Goal: Task Accomplishment & Management: Manage account settings

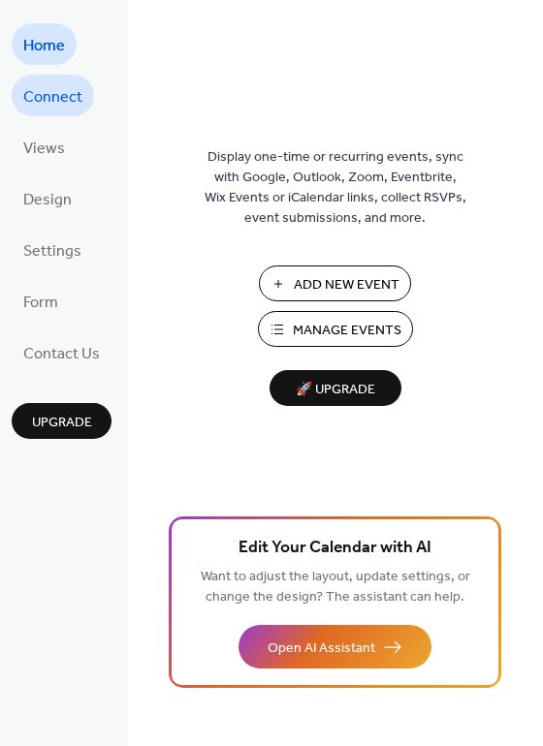
click at [42, 98] on span "Connect" at bounding box center [52, 97] width 59 height 30
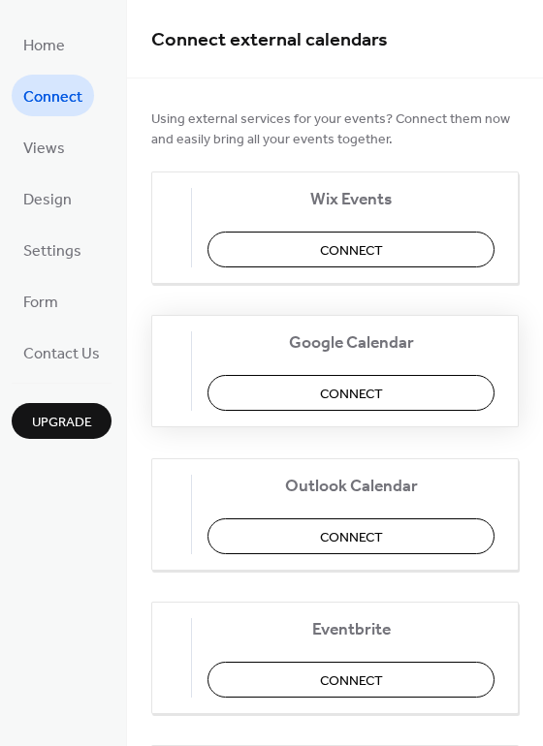
click at [310, 396] on button "Connect" at bounding box center [350, 393] width 287 height 36
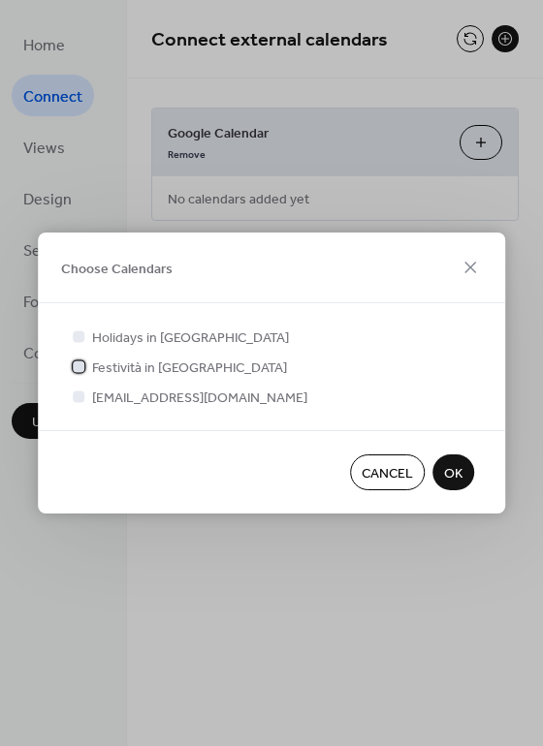
click at [81, 365] on div at bounding box center [79, 367] width 12 height 12
click at [79, 359] on div at bounding box center [78, 366] width 19 height 19
click at [78, 397] on div at bounding box center [79, 397] width 12 height 12
click at [453, 469] on span "OK" at bounding box center [453, 474] width 18 height 20
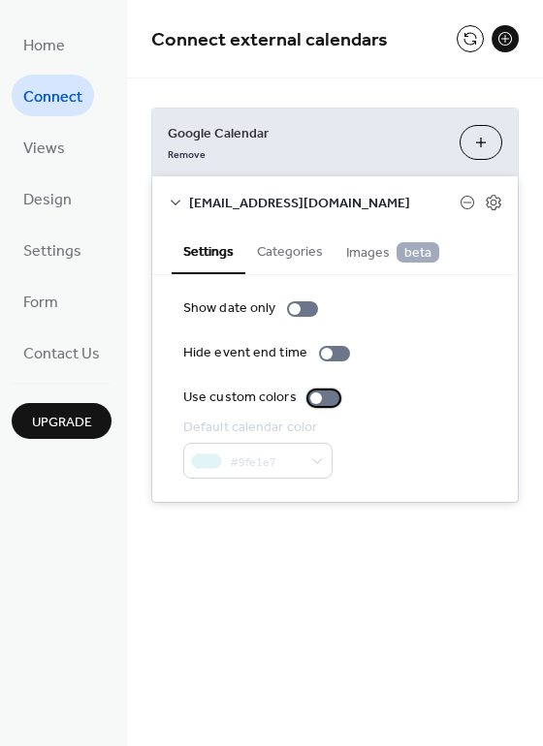
click at [326, 396] on div at bounding box center [323, 399] width 31 height 16
click at [297, 256] on button "Categories" at bounding box center [289, 250] width 89 height 45
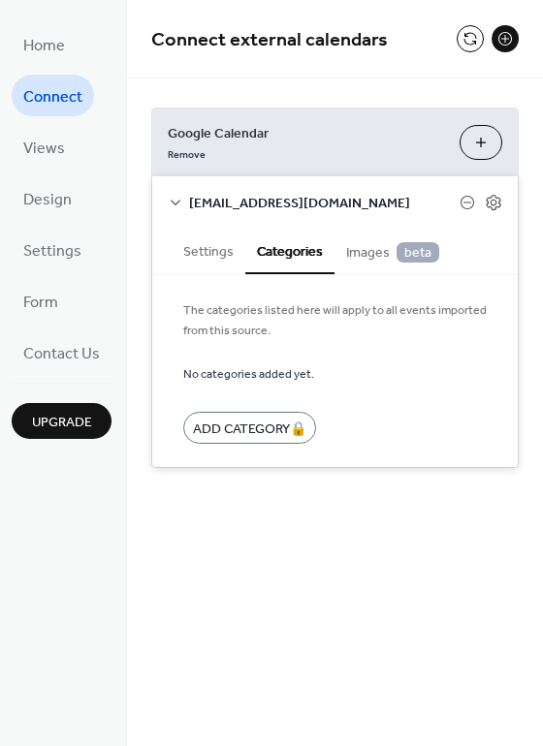
click at [210, 248] on button "Settings" at bounding box center [209, 250] width 74 height 45
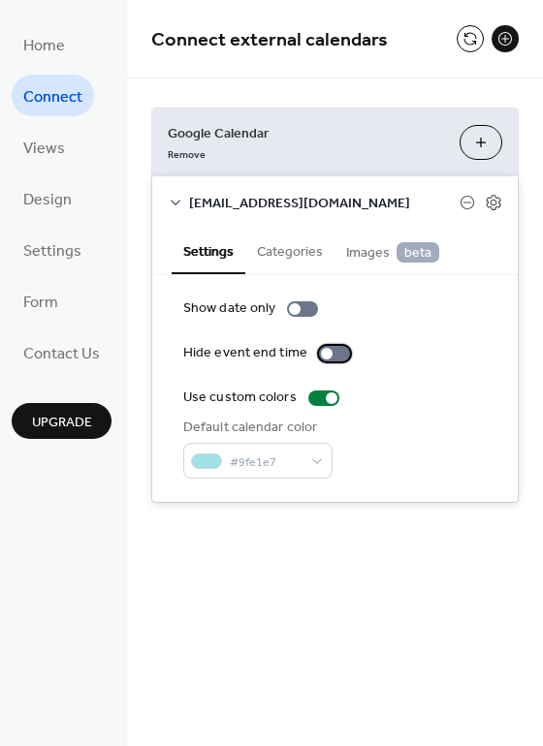
click at [334, 353] on div at bounding box center [334, 354] width 31 height 16
click at [321, 353] on div at bounding box center [334, 354] width 31 height 16
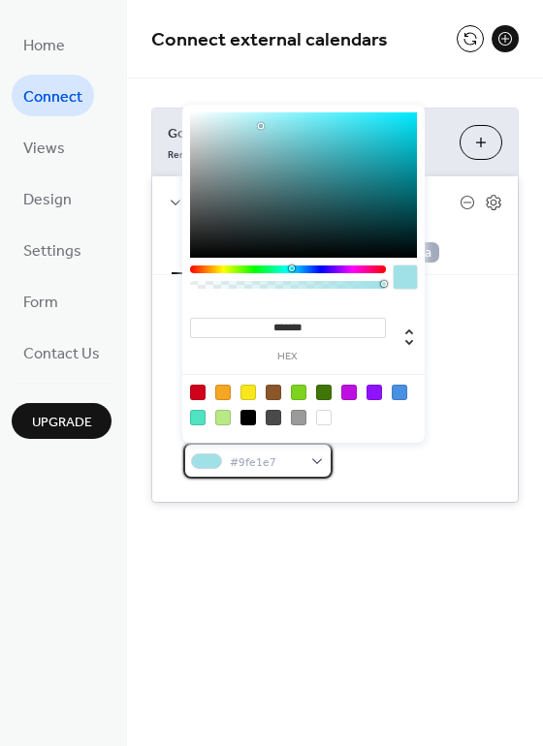
click at [295, 463] on span "#9fe1e7" at bounding box center [266, 463] width 72 height 20
click at [399, 394] on div at bounding box center [400, 393] width 16 height 16
type input "*******"
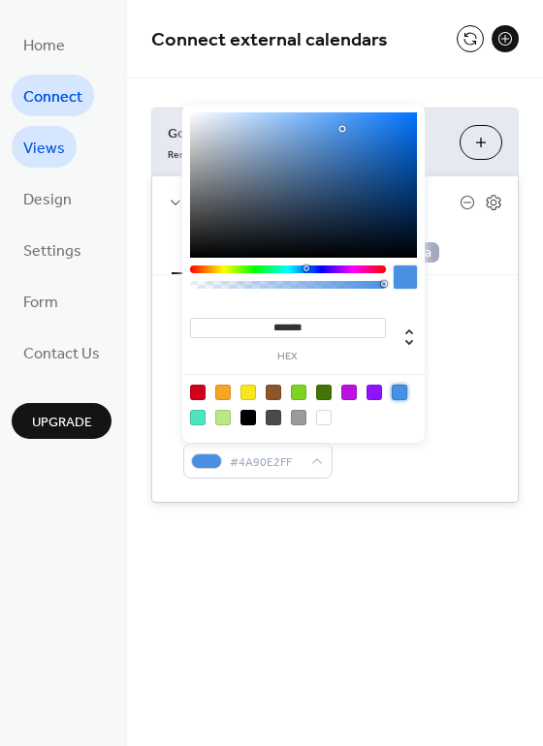
click at [58, 152] on span "Views" at bounding box center [44, 149] width 42 height 30
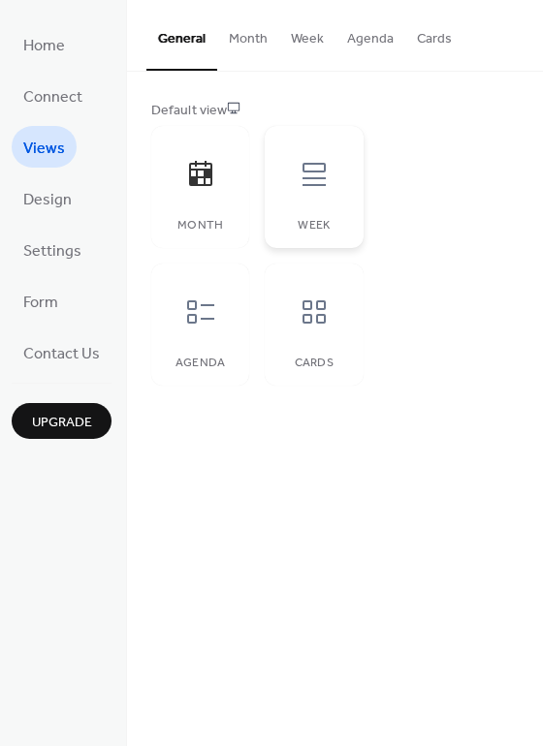
click at [310, 183] on icon at bounding box center [314, 174] width 31 height 31
click at [244, 41] on button "Month" at bounding box center [248, 34] width 62 height 69
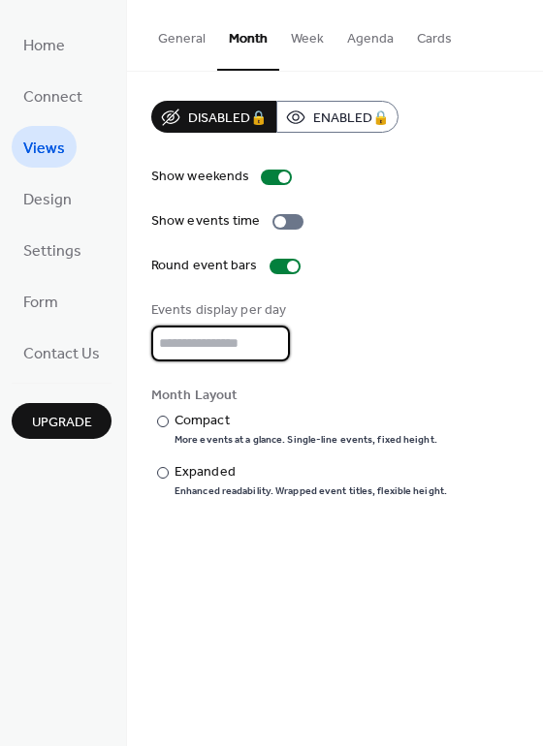
click at [269, 345] on input "*" at bounding box center [220, 344] width 139 height 36
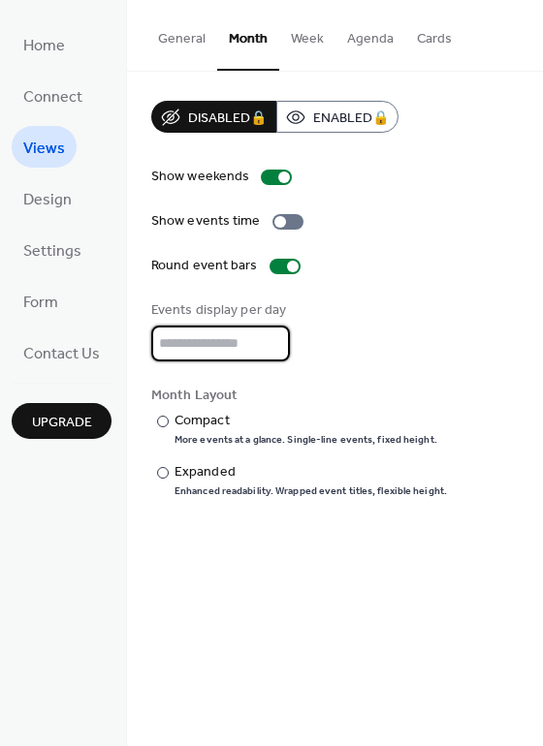
click at [269, 345] on input "*" at bounding box center [220, 344] width 139 height 36
click at [269, 345] on input "**" at bounding box center [220, 344] width 139 height 36
type input "**"
click at [269, 345] on input "**" at bounding box center [220, 344] width 139 height 36
click at [305, 40] on button "Week" at bounding box center [307, 34] width 56 height 69
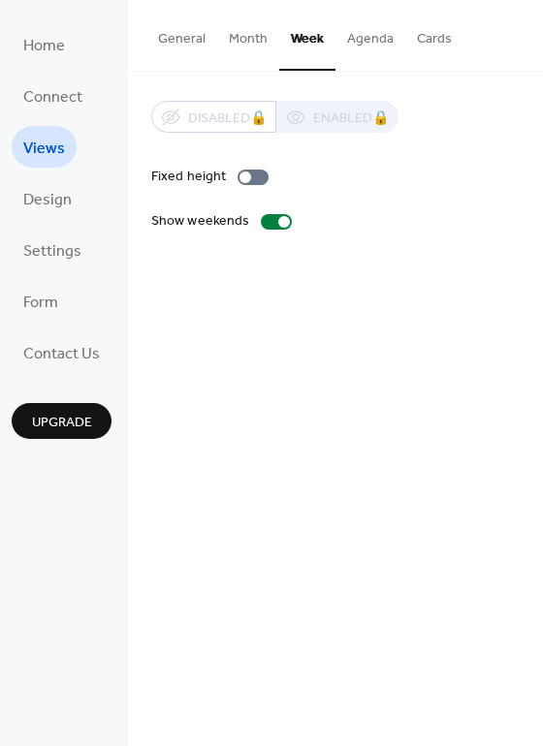
click at [426, 35] on button "Cards" at bounding box center [434, 34] width 58 height 69
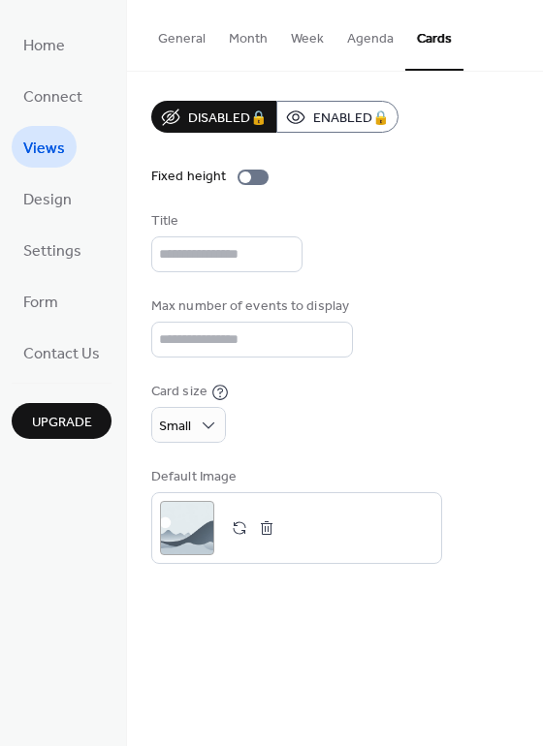
click at [188, 37] on button "General" at bounding box center [181, 34] width 71 height 69
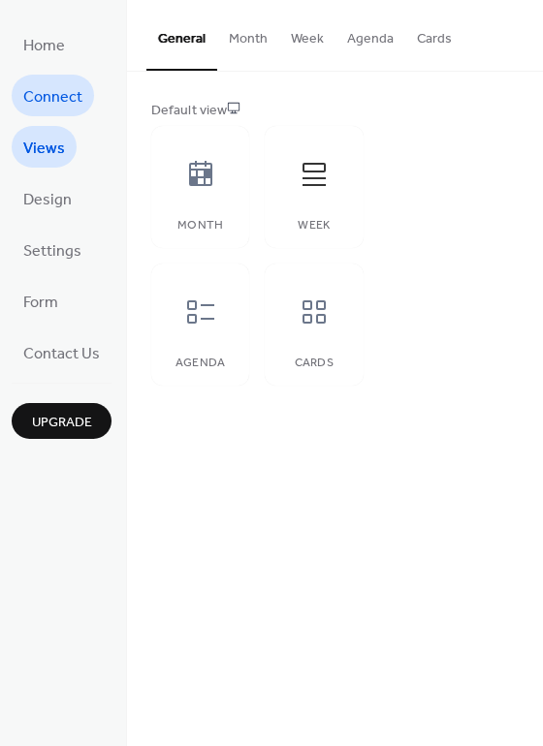
click at [74, 93] on span "Connect" at bounding box center [52, 97] width 59 height 30
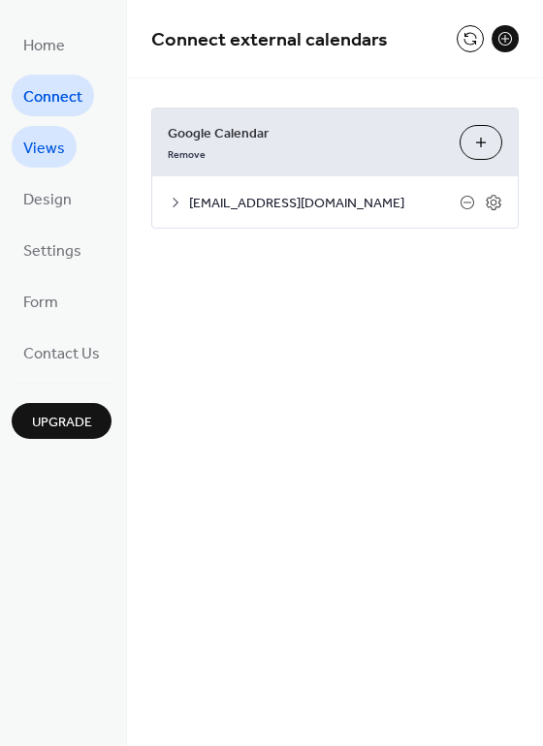
click at [50, 135] on span "Views" at bounding box center [44, 149] width 42 height 30
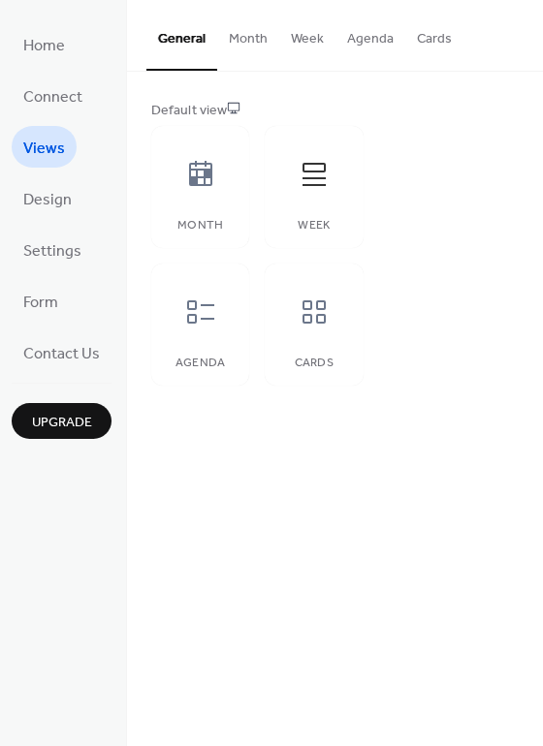
click at [241, 43] on button "Month" at bounding box center [248, 34] width 62 height 69
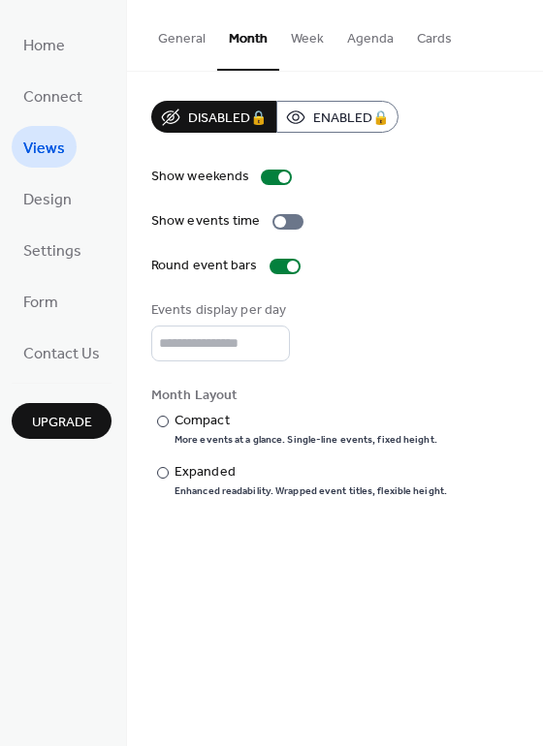
click at [195, 40] on button "General" at bounding box center [181, 34] width 71 height 69
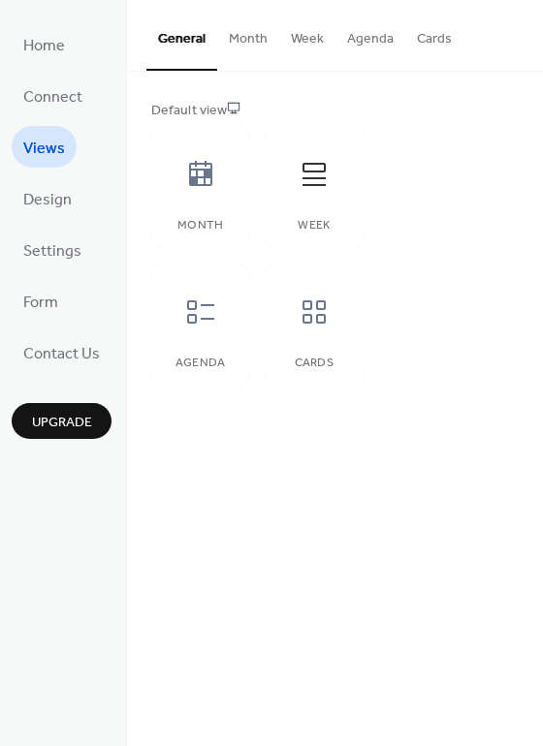
click at [364, 40] on button "Agenda" at bounding box center [370, 34] width 70 height 69
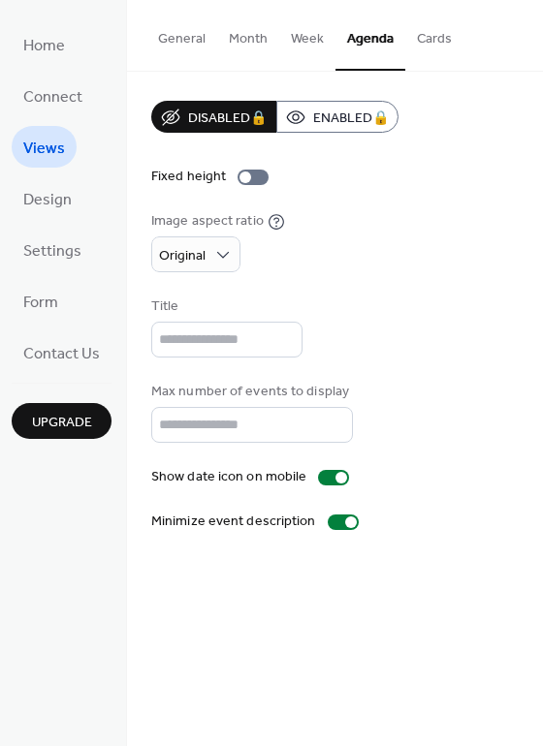
click at [299, 41] on button "Week" at bounding box center [307, 34] width 56 height 69
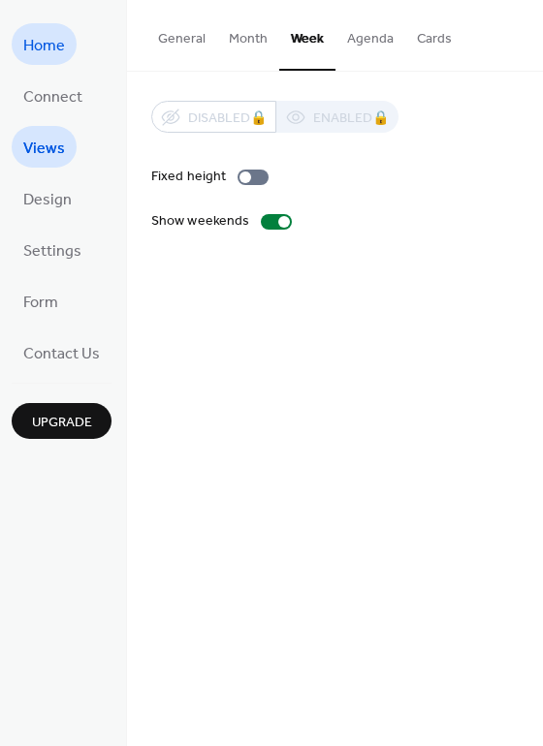
click at [50, 52] on span "Home" at bounding box center [44, 46] width 42 height 30
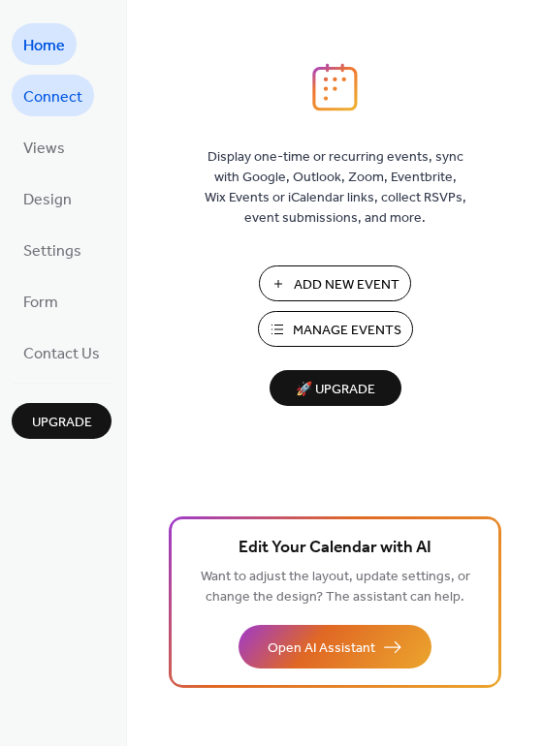
click at [67, 99] on span "Connect" at bounding box center [52, 97] width 59 height 30
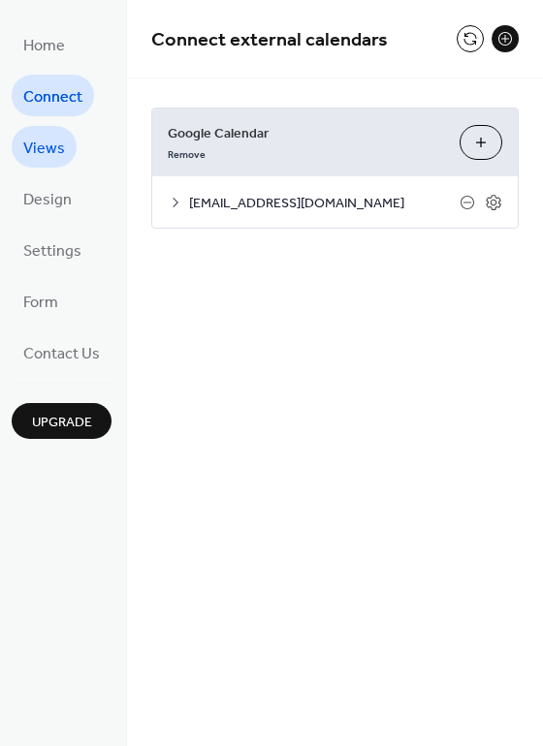
click at [64, 145] on link "Views" at bounding box center [44, 147] width 65 height 42
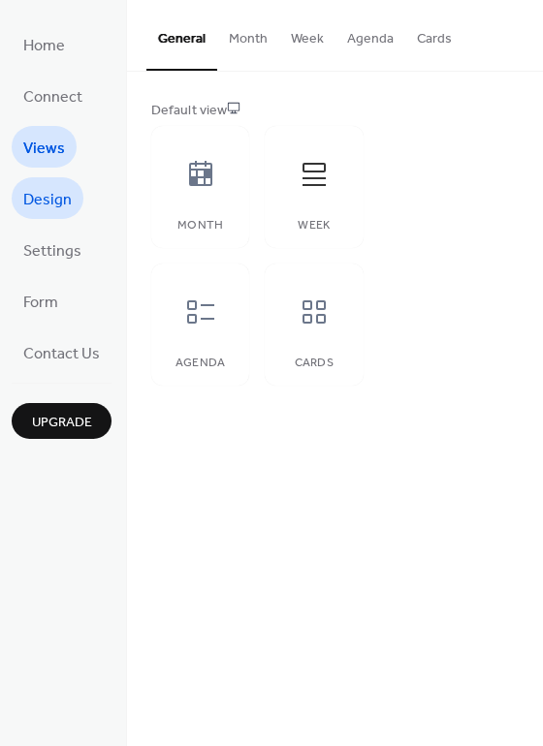
click at [56, 195] on span "Design" at bounding box center [47, 200] width 48 height 30
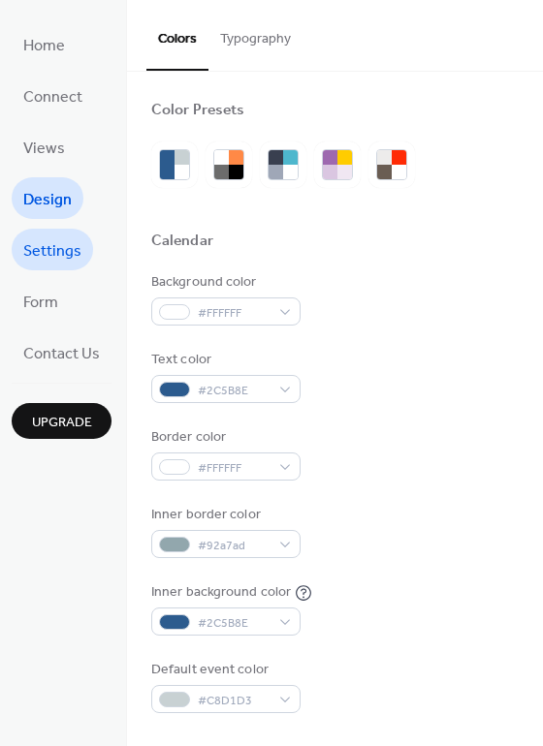
click at [67, 254] on span "Settings" at bounding box center [52, 252] width 58 height 30
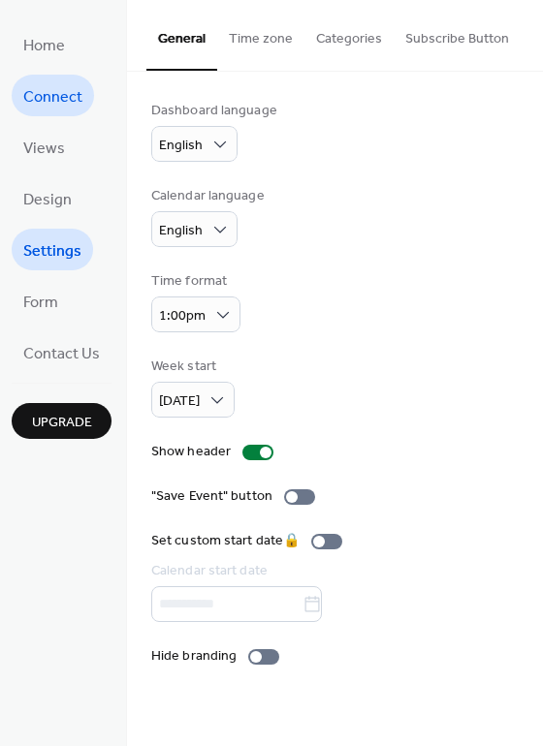
click at [56, 100] on span "Connect" at bounding box center [52, 97] width 59 height 30
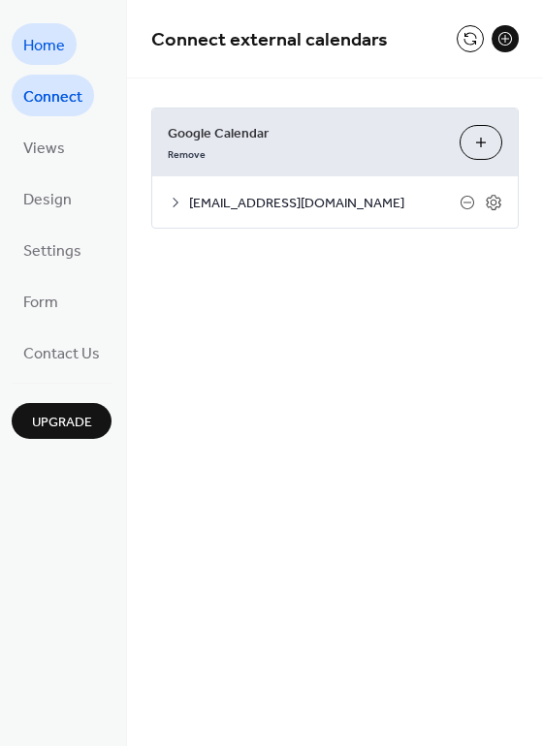
click at [51, 43] on span "Home" at bounding box center [44, 46] width 42 height 30
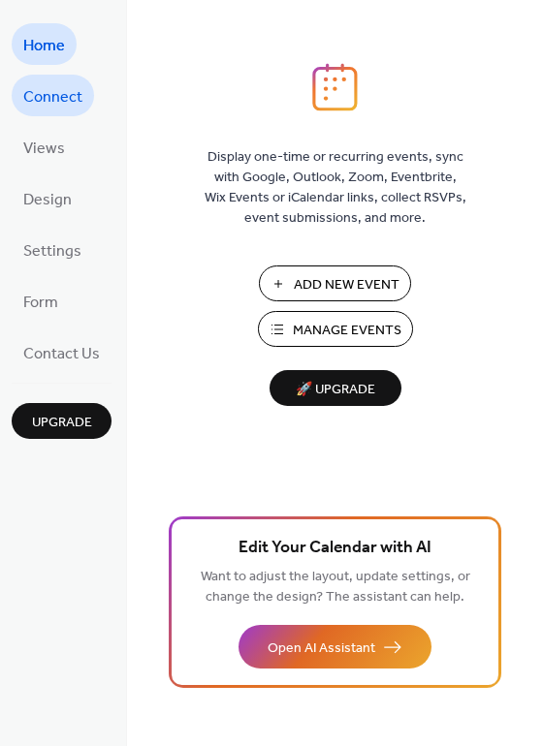
click at [52, 99] on span "Connect" at bounding box center [52, 97] width 59 height 30
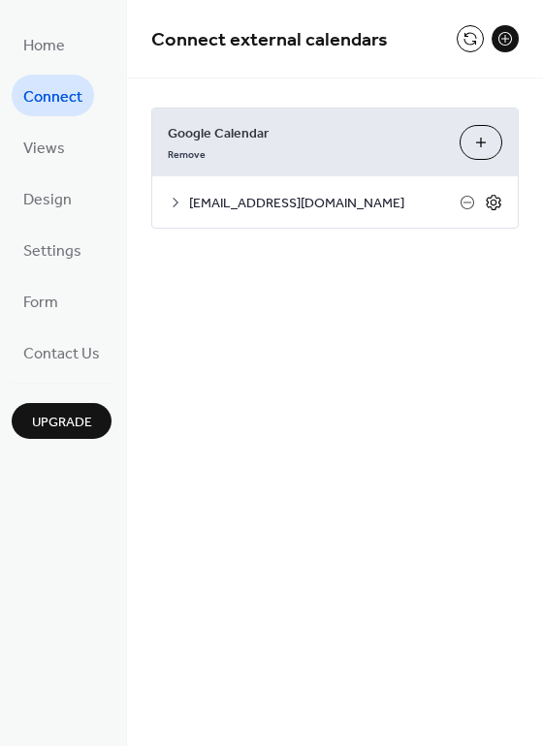
click at [498, 206] on icon at bounding box center [493, 202] width 17 height 17
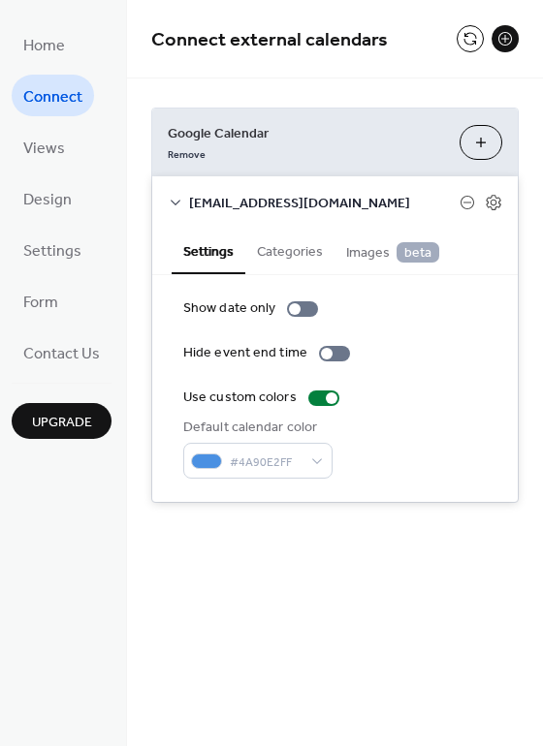
click at [278, 251] on button "Categories" at bounding box center [289, 250] width 89 height 45
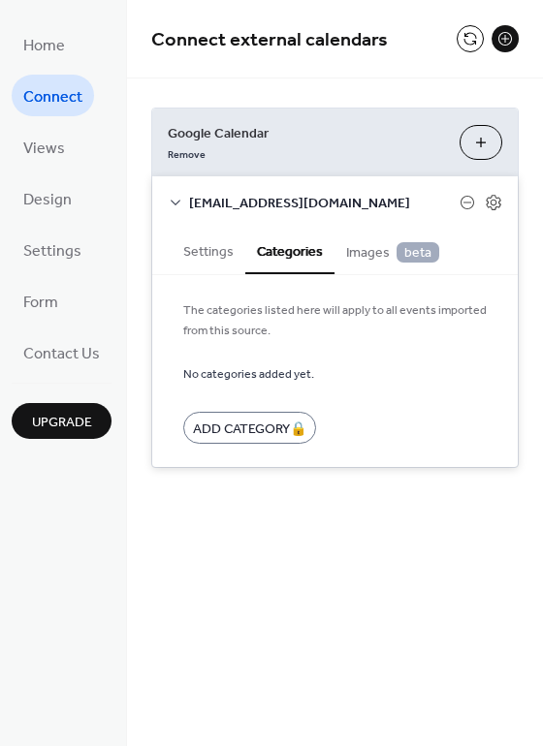
click at [218, 248] on button "Settings" at bounding box center [209, 250] width 74 height 45
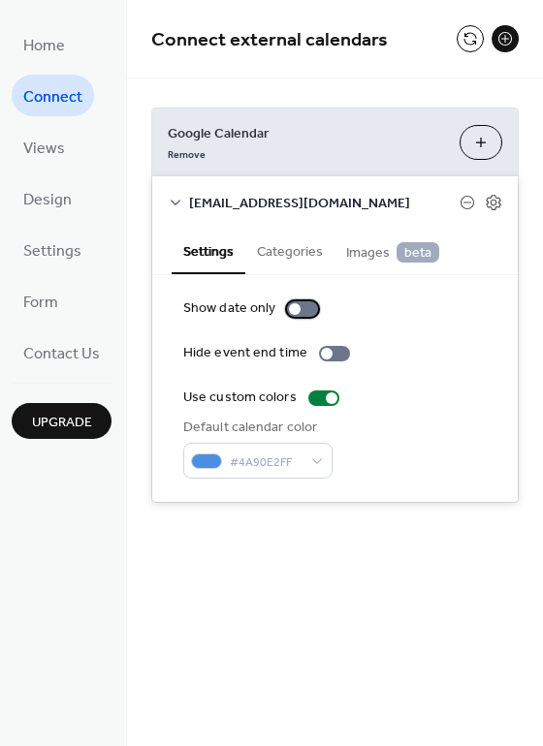
click at [299, 309] on div at bounding box center [302, 309] width 31 height 16
click at [365, 585] on div "Connect external calendars Google Calendar Remove Choose Calendars [EMAIL_ADDRE…" at bounding box center [335, 373] width 416 height 746
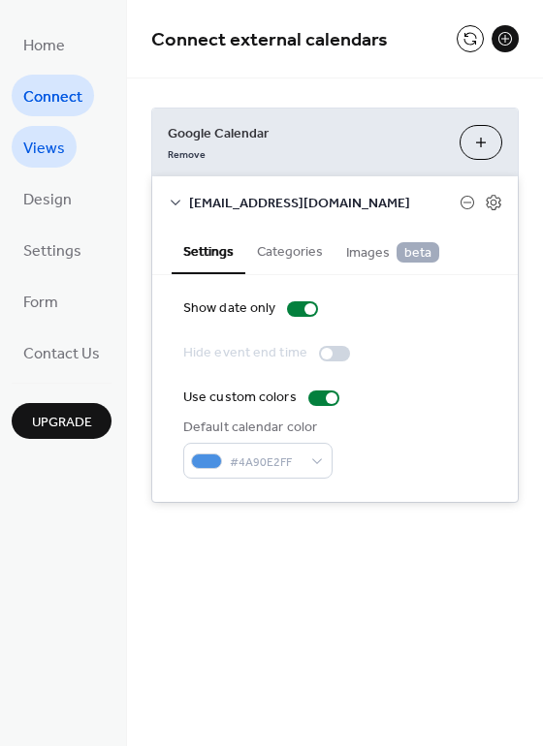
click at [37, 157] on span "Views" at bounding box center [44, 149] width 42 height 30
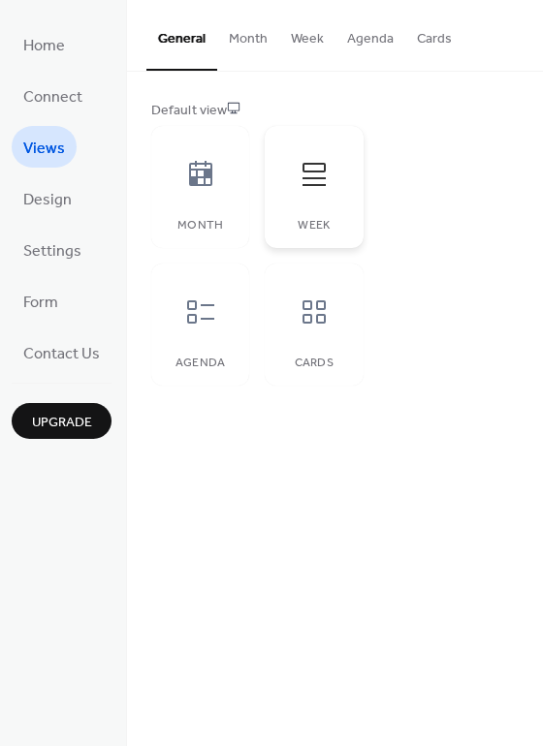
click at [335, 207] on div "Week" at bounding box center [314, 187] width 98 height 122
click at [199, 320] on icon at bounding box center [200, 312] width 31 height 31
click at [60, 246] on span "Settings" at bounding box center [52, 252] width 58 height 30
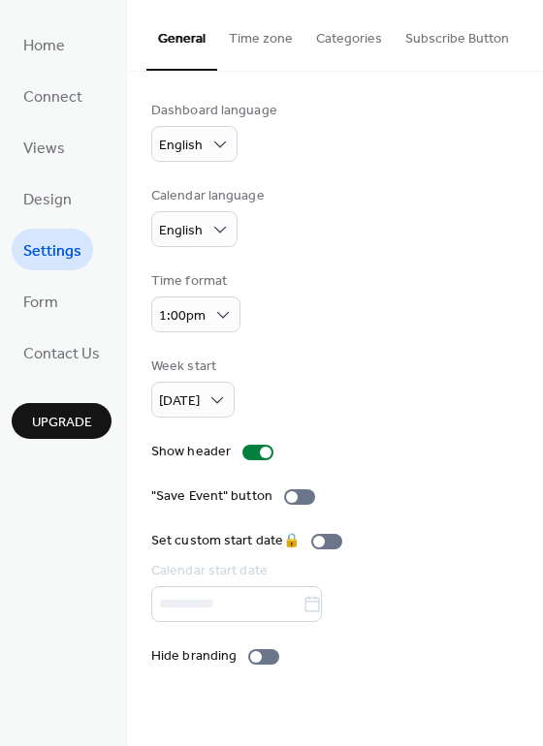
click at [347, 29] on button "Categories" at bounding box center [348, 34] width 89 height 69
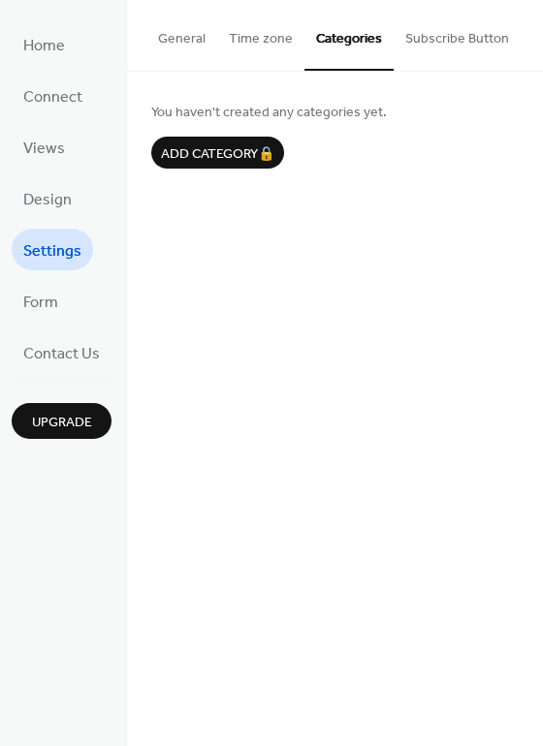
click at [268, 45] on button "Time zone" at bounding box center [260, 34] width 87 height 69
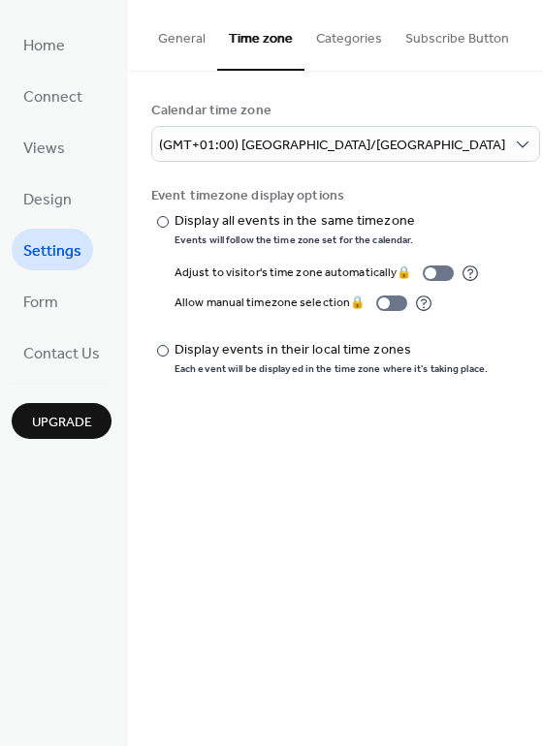
click at [449, 40] on button "Subscribe Button" at bounding box center [457, 34] width 127 height 69
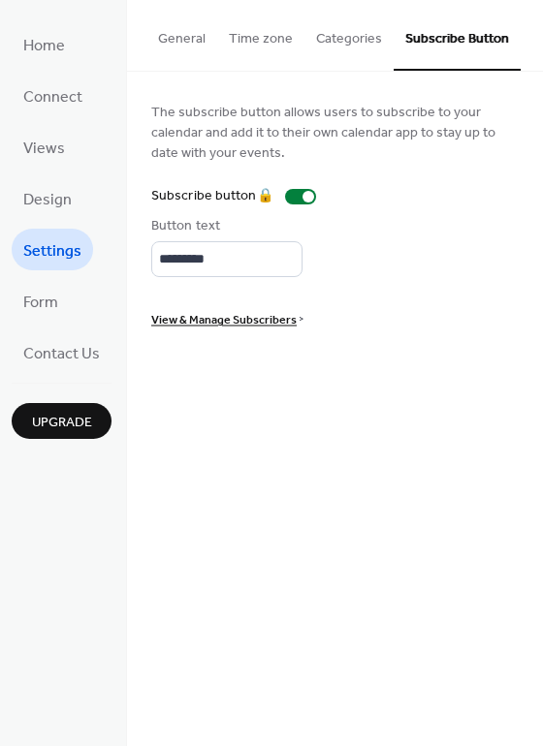
click at [183, 46] on button "General" at bounding box center [181, 34] width 71 height 69
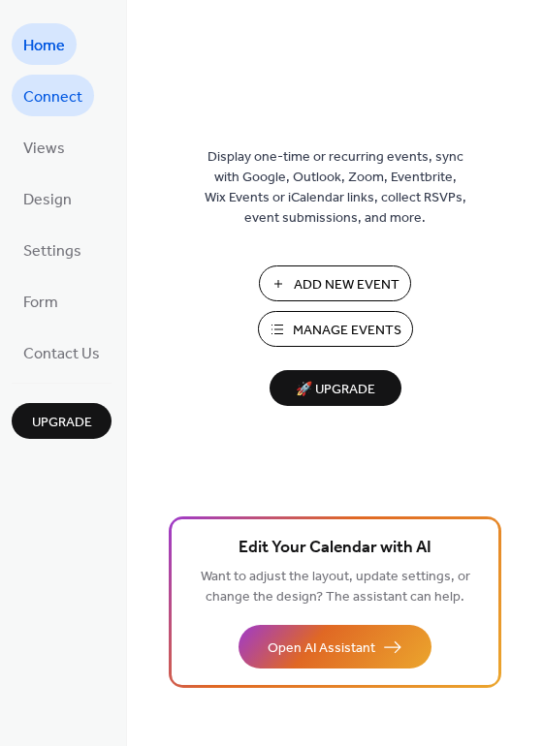
click at [62, 101] on span "Connect" at bounding box center [52, 97] width 59 height 30
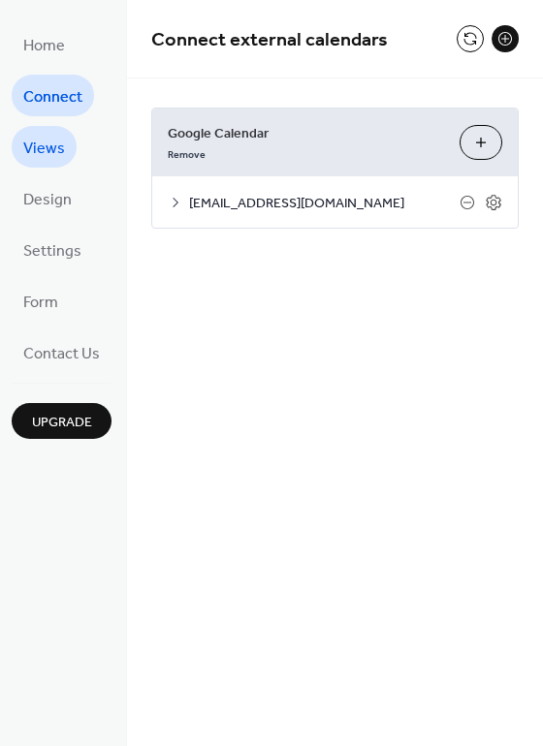
click at [59, 147] on span "Views" at bounding box center [44, 149] width 42 height 30
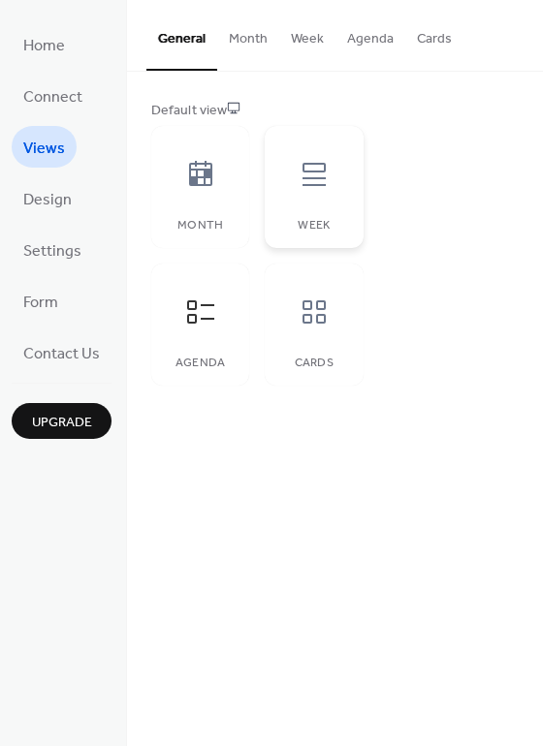
click at [296, 184] on div at bounding box center [314, 174] width 58 height 58
click at [57, 204] on span "Design" at bounding box center [47, 200] width 48 height 30
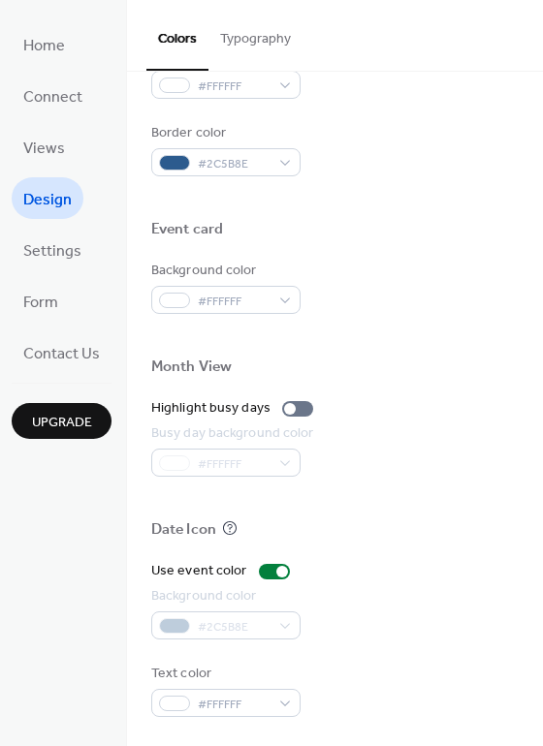
scroll to position [830, 0]
click at [57, 250] on span "Settings" at bounding box center [52, 252] width 58 height 30
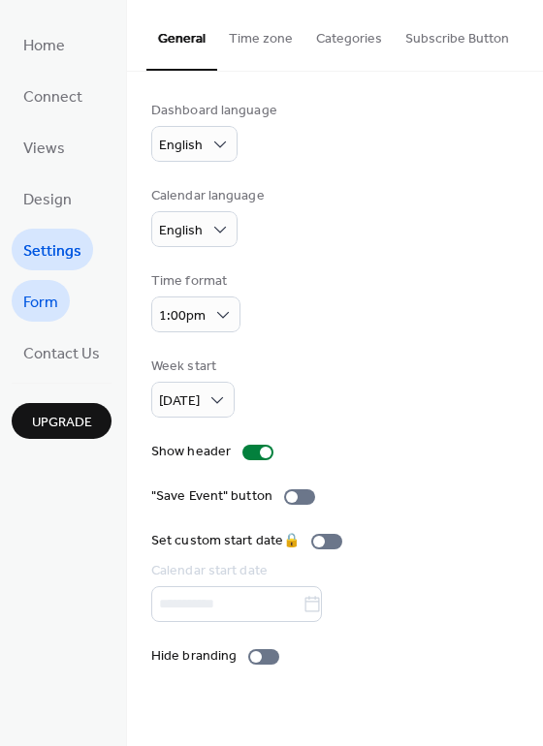
click at [46, 307] on span "Form" at bounding box center [40, 303] width 35 height 30
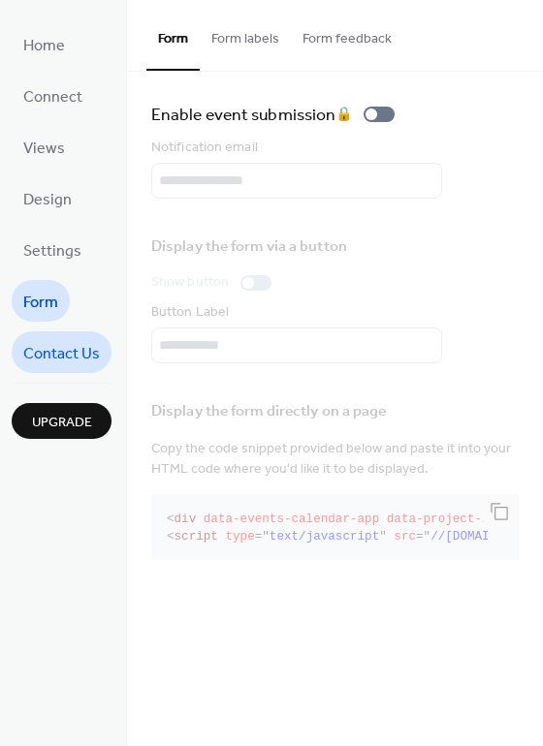
click at [55, 355] on span "Contact Us" at bounding box center [61, 354] width 77 height 30
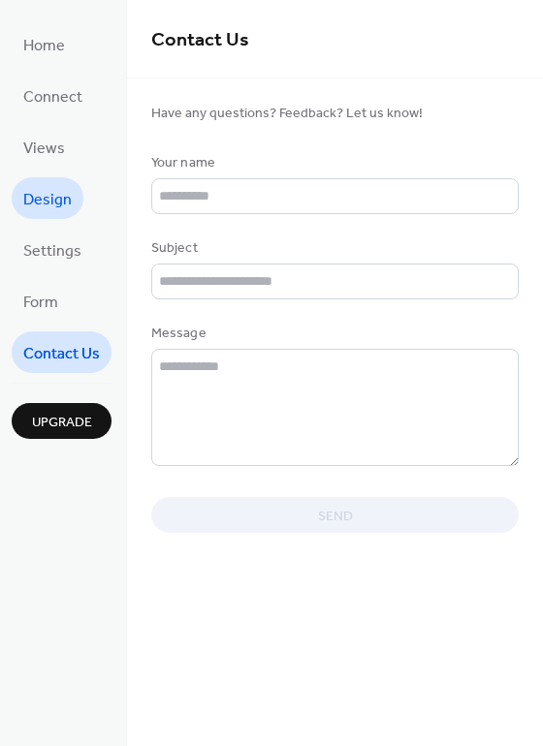
click at [46, 194] on span "Design" at bounding box center [47, 200] width 48 height 30
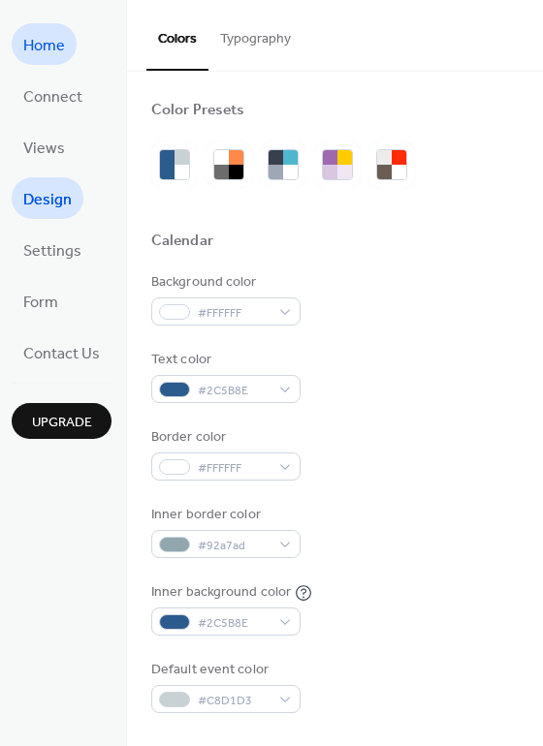
click at [42, 56] on span "Home" at bounding box center [44, 46] width 42 height 30
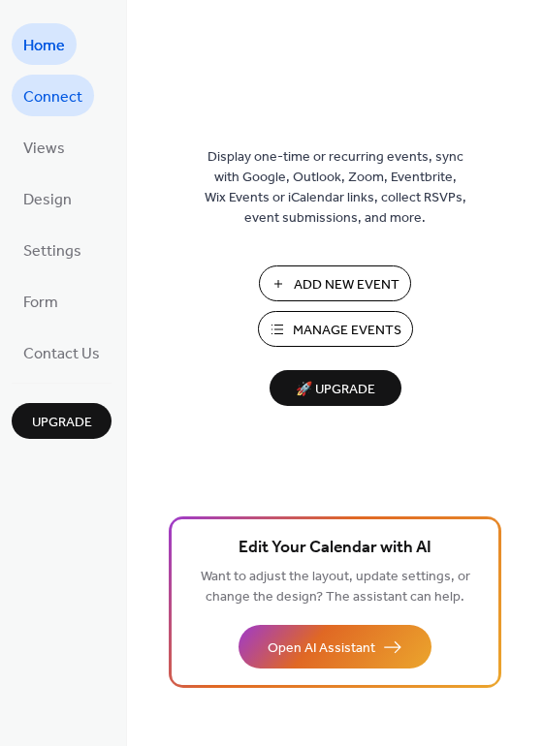
click at [47, 102] on span "Connect" at bounding box center [52, 97] width 59 height 30
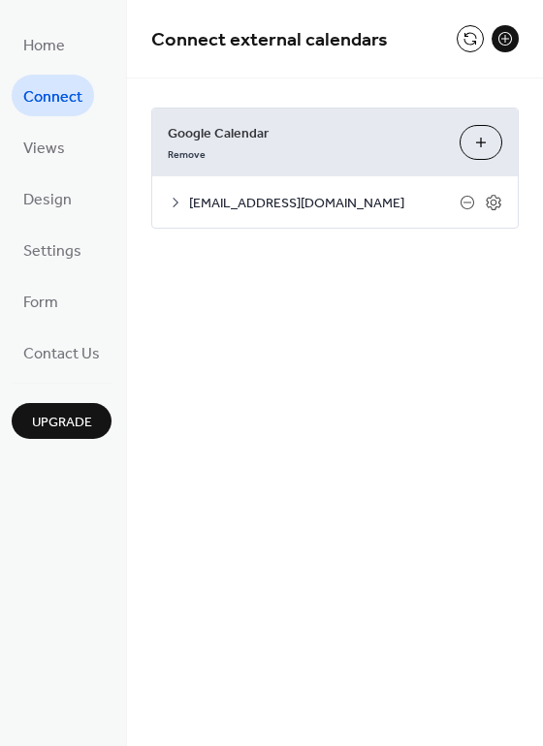
click at [255, 207] on span "[EMAIL_ADDRESS][DOMAIN_NAME]" at bounding box center [324, 204] width 270 height 20
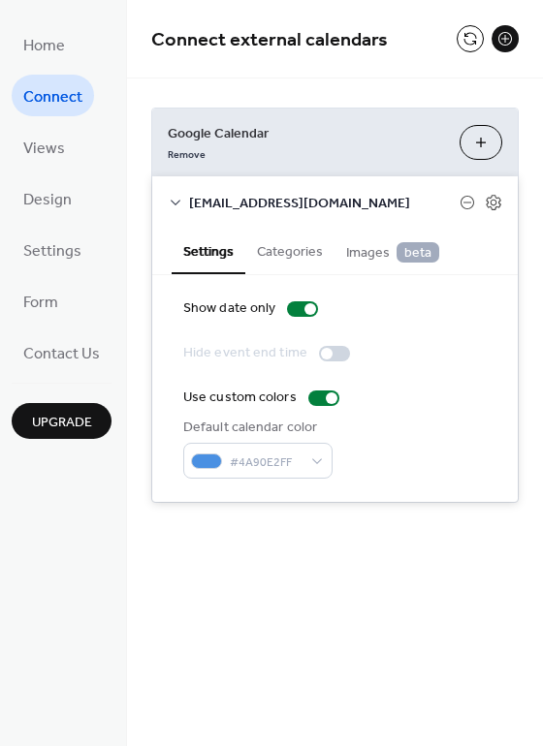
click at [334, 353] on div at bounding box center [334, 354] width 31 height 16
click at [292, 312] on div at bounding box center [302, 309] width 31 height 16
click at [490, 203] on icon at bounding box center [493, 202] width 7 height 7
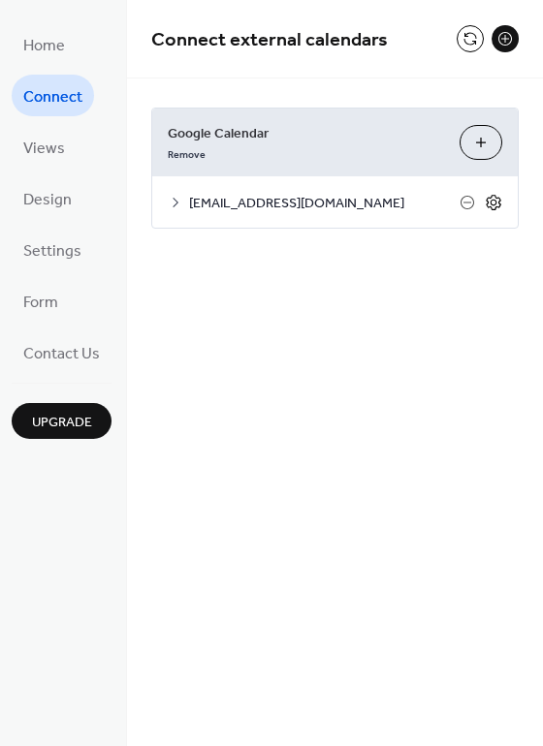
click at [490, 203] on icon at bounding box center [493, 202] width 7 height 7
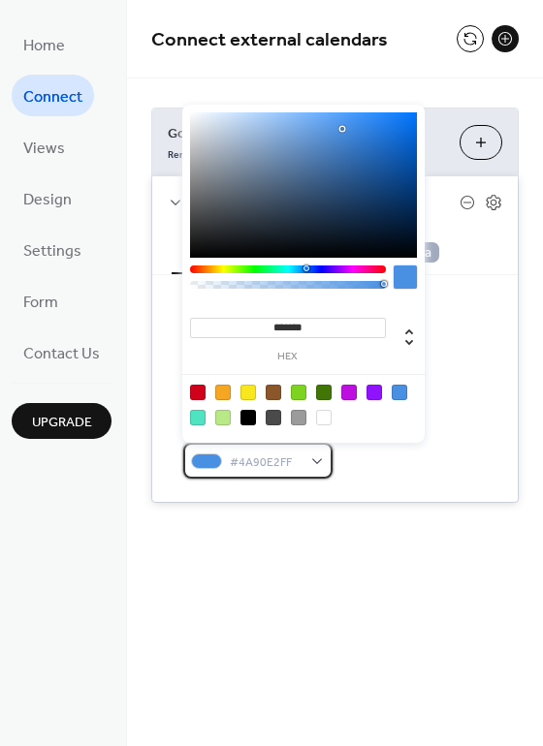
click at [311, 461] on div "#4A90E2FF" at bounding box center [257, 461] width 149 height 36
click at [248, 393] on div at bounding box center [248, 393] width 16 height 16
type input "*******"
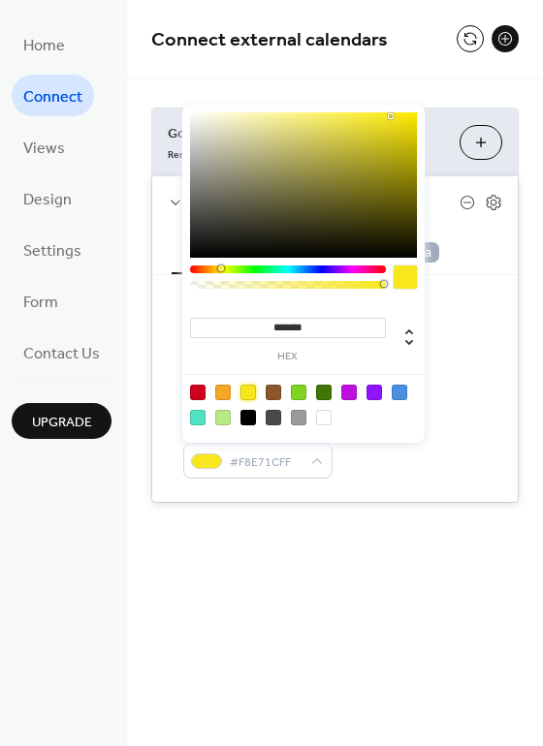
click at [439, 647] on div "Connect external calendars Google Calendar Remove Choose Calendars tennis.mendr…" at bounding box center [335, 373] width 416 height 746
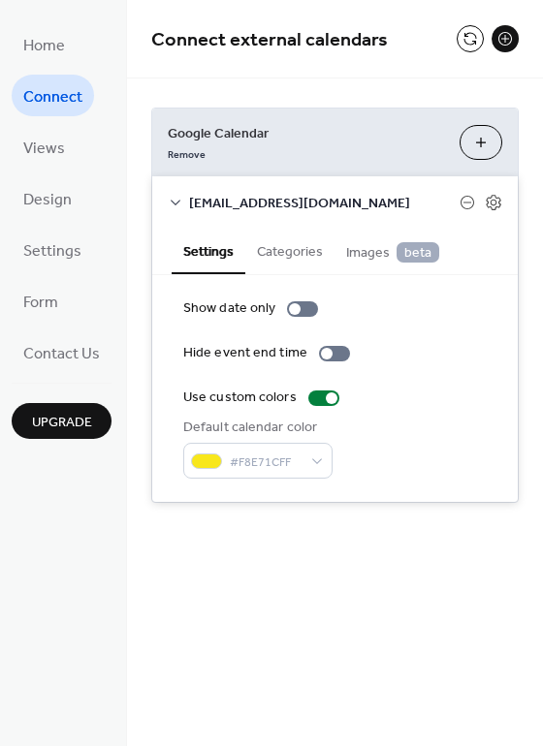
click at [290, 249] on button "Categories" at bounding box center [289, 250] width 89 height 45
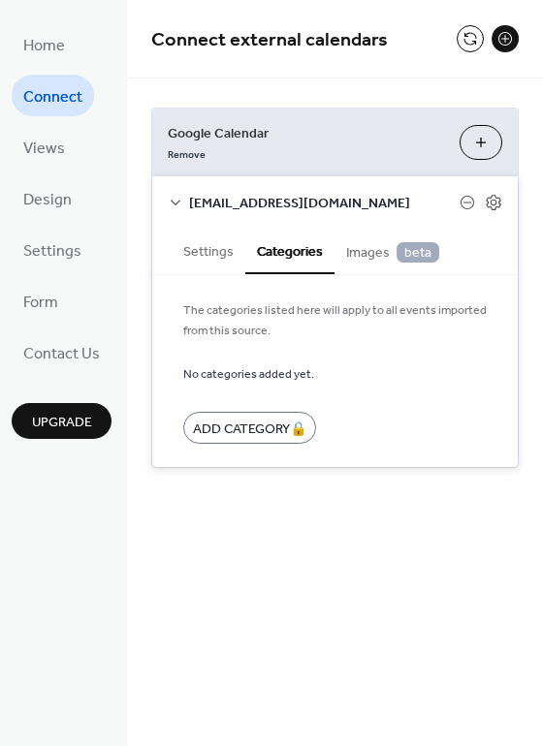
click at [364, 252] on span "Images beta" at bounding box center [392, 252] width 93 height 21
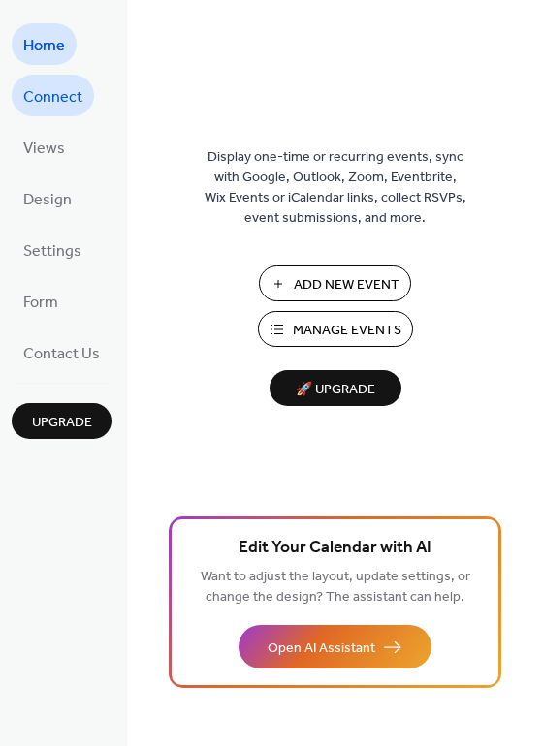
click at [55, 103] on span "Connect" at bounding box center [52, 97] width 59 height 30
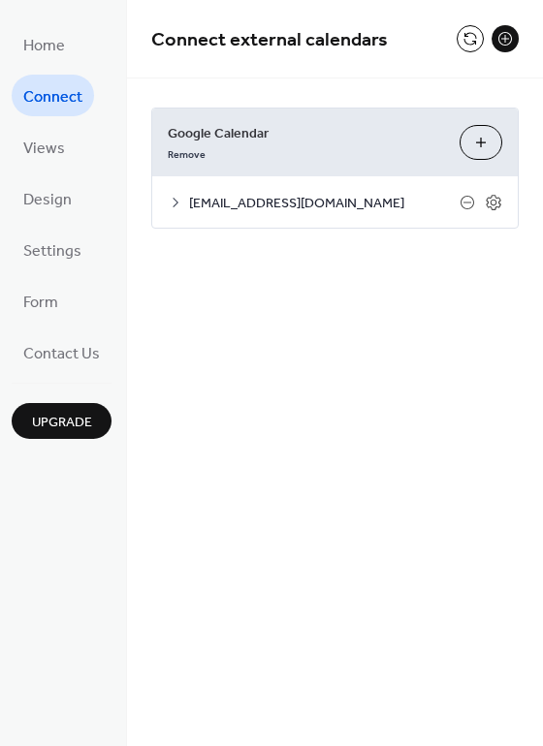
click at [230, 206] on span "[EMAIL_ADDRESS][DOMAIN_NAME]" at bounding box center [324, 204] width 270 height 20
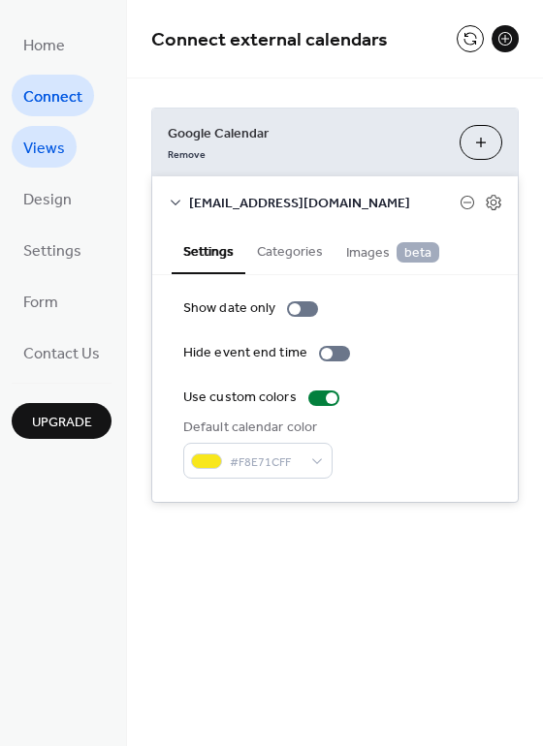
click at [34, 157] on span "Views" at bounding box center [44, 149] width 42 height 30
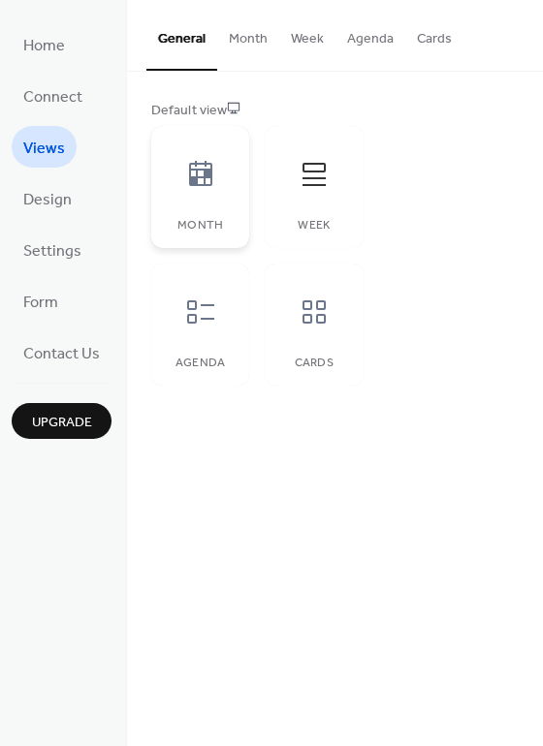
click at [198, 196] on div at bounding box center [201, 174] width 58 height 58
click at [56, 198] on span "Design" at bounding box center [47, 200] width 48 height 30
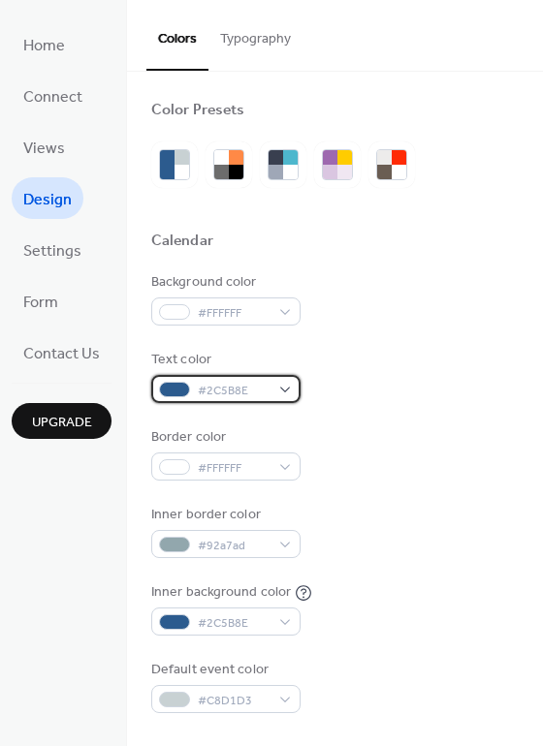
click at [277, 390] on div "#2C5B8E" at bounding box center [225, 389] width 149 height 28
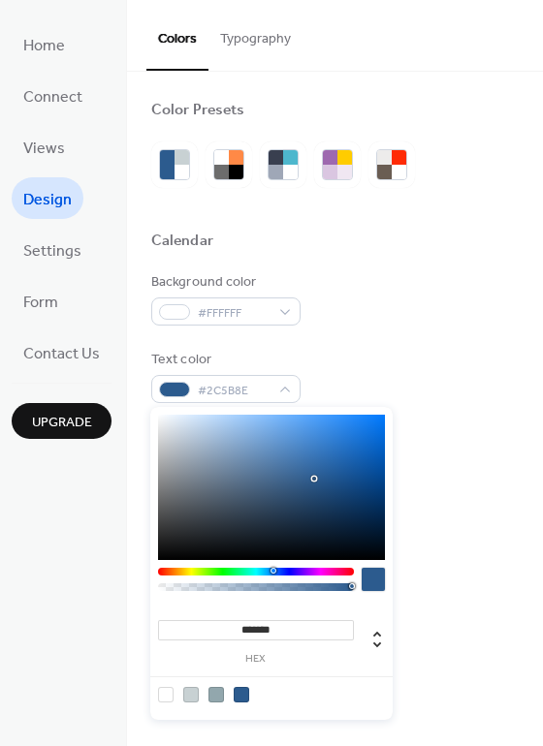
type input "*******"
click at [185, 573] on div at bounding box center [256, 572] width 196 height 8
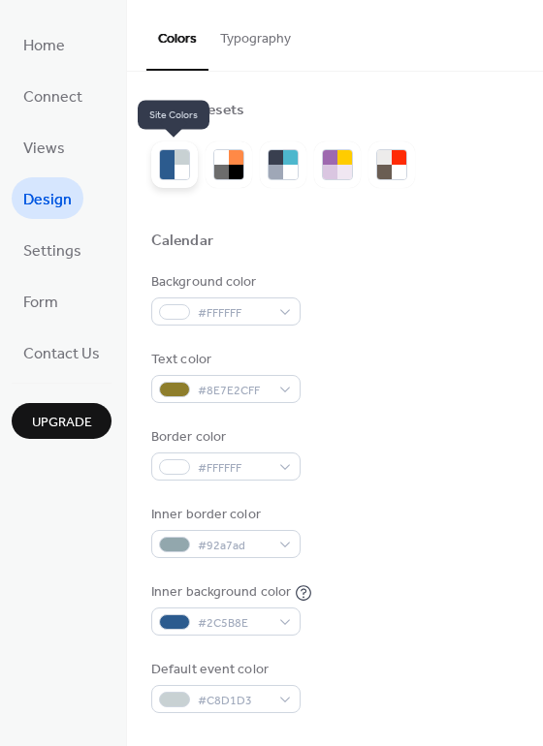
click at [172, 168] on div at bounding box center [167, 172] width 15 height 15
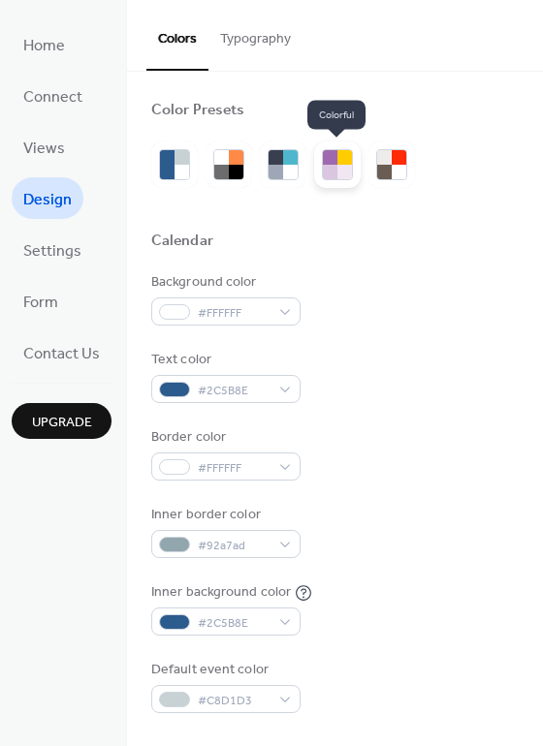
click at [332, 169] on div at bounding box center [330, 172] width 15 height 15
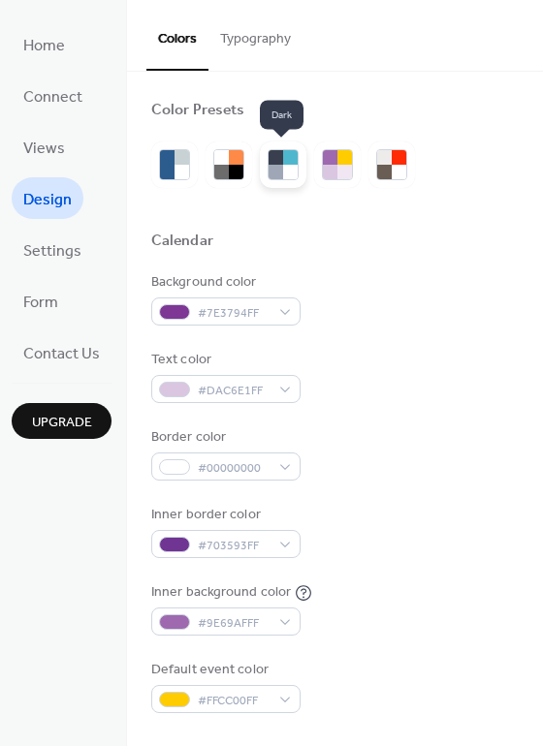
click at [278, 166] on div at bounding box center [276, 172] width 15 height 15
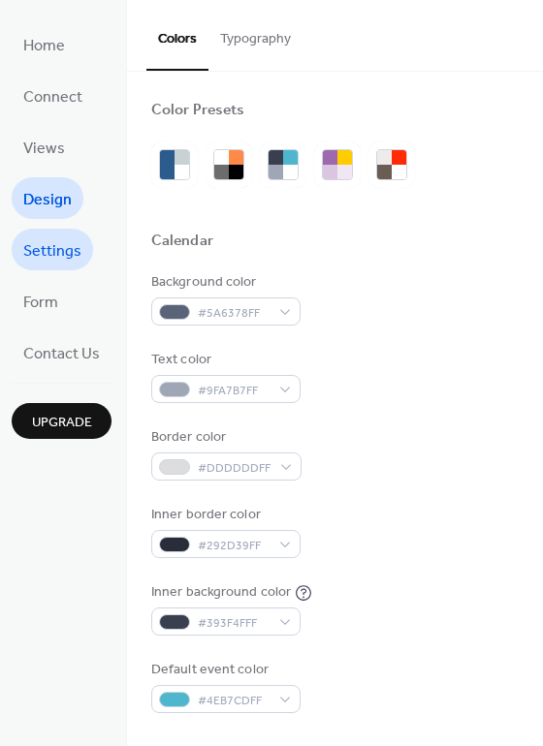
click at [67, 247] on span "Settings" at bounding box center [52, 252] width 58 height 30
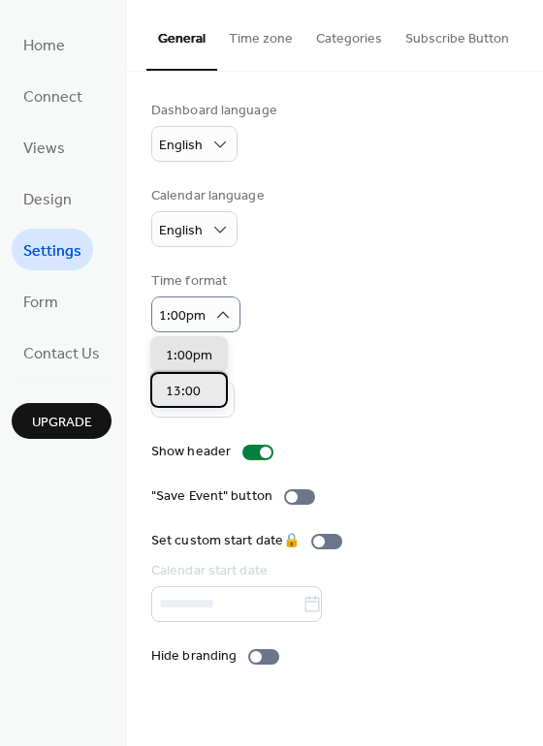
click at [195, 394] on span "13:00" at bounding box center [183, 392] width 35 height 20
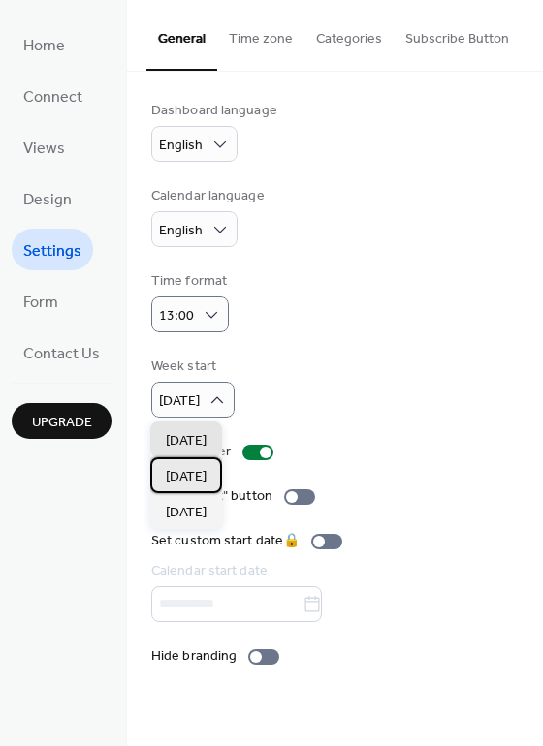
click at [198, 479] on span "Monday" at bounding box center [186, 477] width 41 height 20
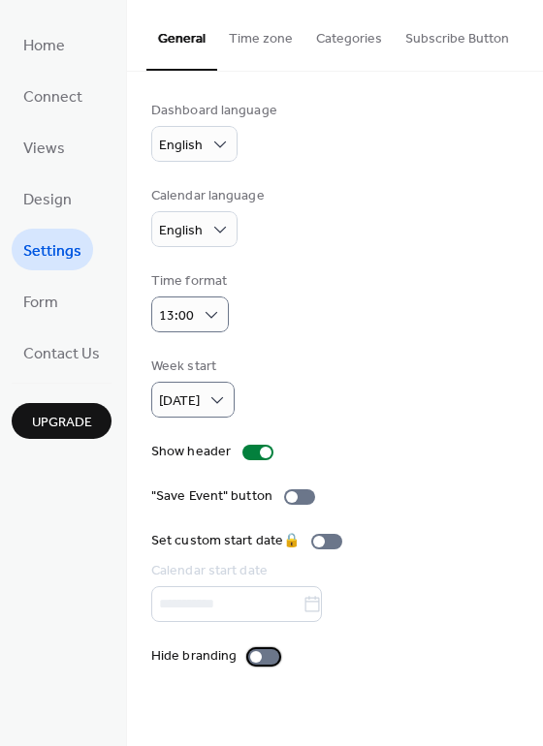
click at [262, 662] on div at bounding box center [263, 657] width 31 height 16
click at [56, 142] on span "Views" at bounding box center [44, 149] width 42 height 30
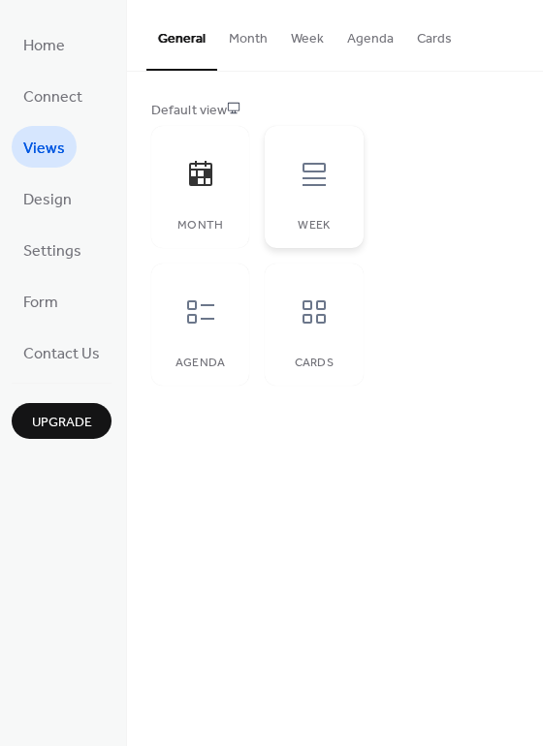
click at [330, 177] on div at bounding box center [314, 174] width 58 height 58
click at [47, 193] on span "Design" at bounding box center [47, 200] width 48 height 30
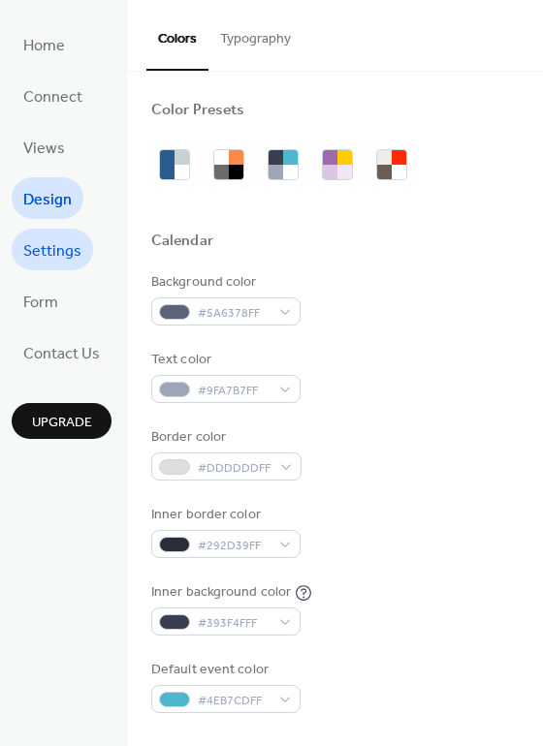
click at [58, 255] on span "Settings" at bounding box center [52, 252] width 58 height 30
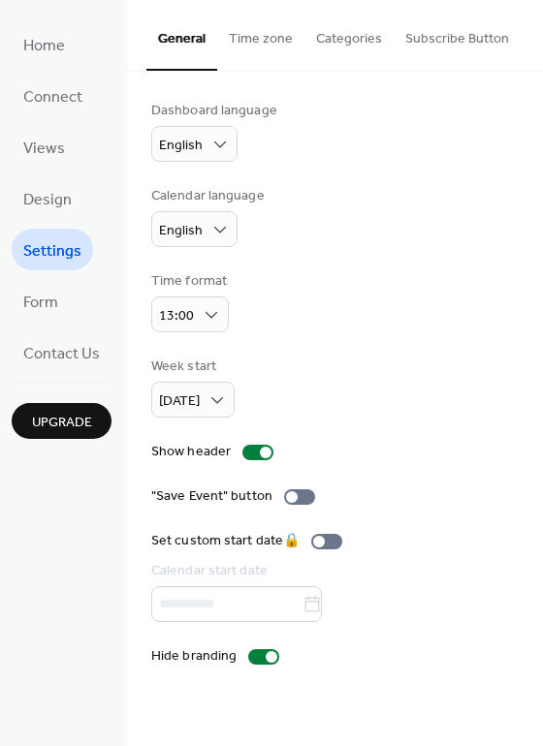
click at [267, 30] on button "Time zone" at bounding box center [260, 34] width 87 height 69
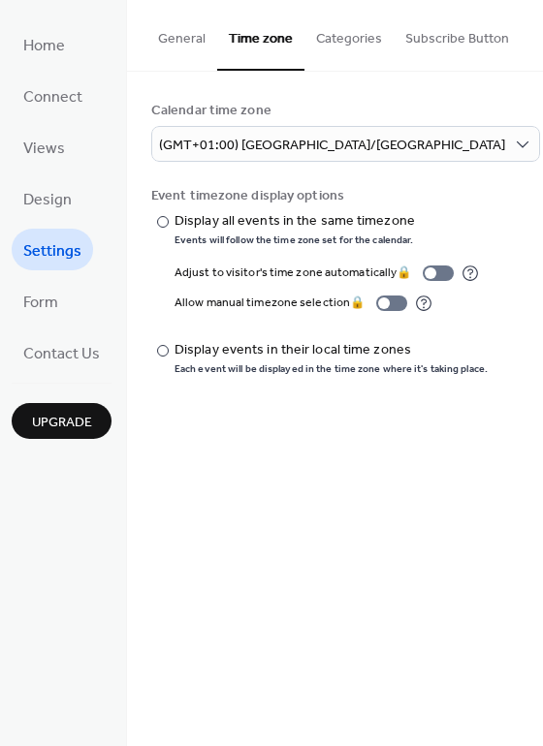
click at [357, 44] on button "Categories" at bounding box center [348, 34] width 89 height 69
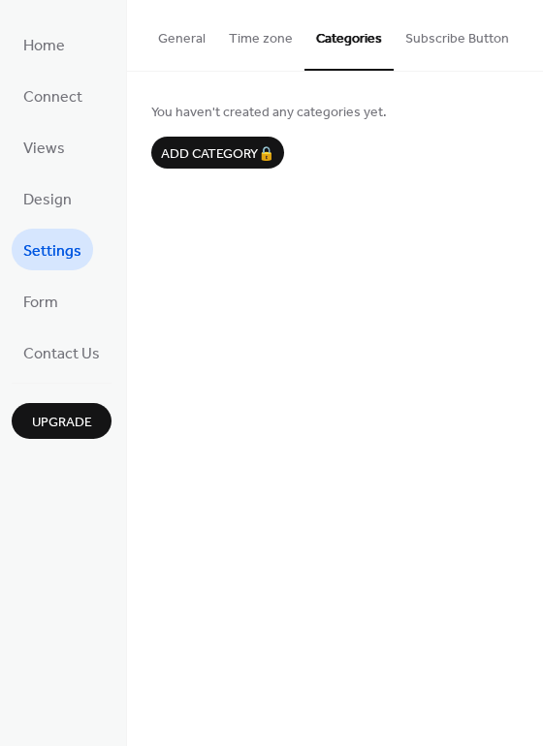
click at [441, 36] on button "Subscribe Button" at bounding box center [457, 34] width 127 height 69
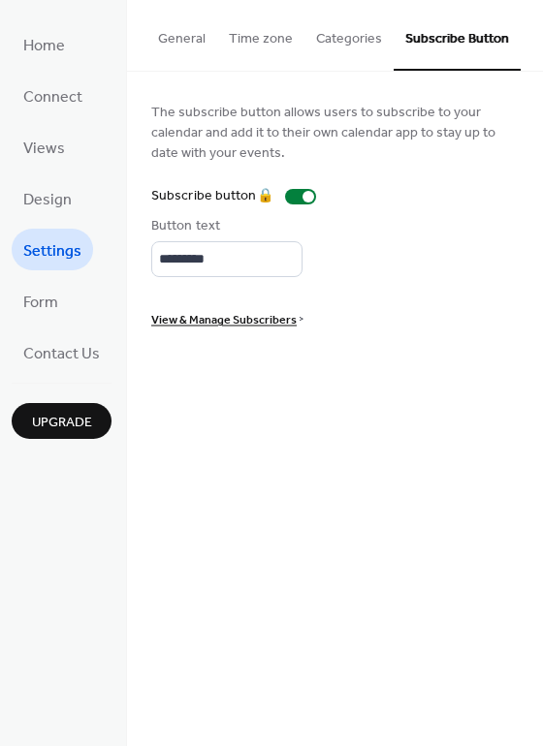
click at [173, 40] on button "General" at bounding box center [181, 34] width 71 height 69
